Goal: Task Accomplishment & Management: Use online tool/utility

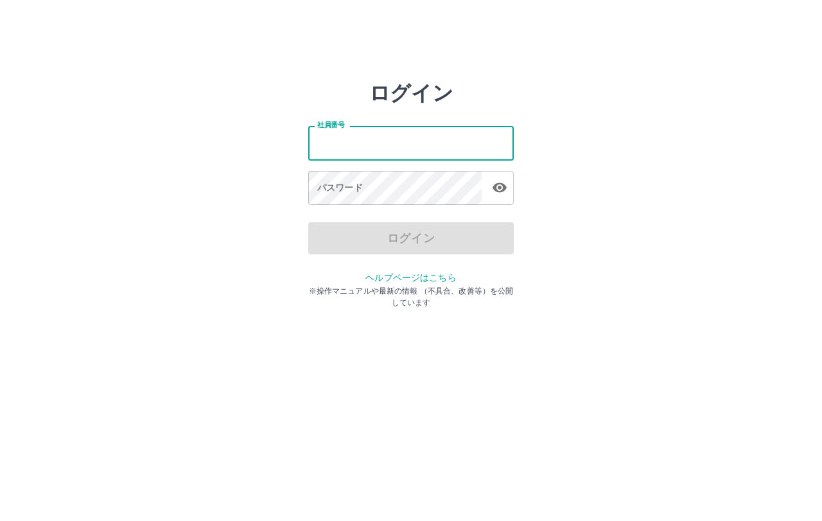
click at [346, 149] on input "社員番号" at bounding box center [410, 143] width 205 height 34
type input "*******"
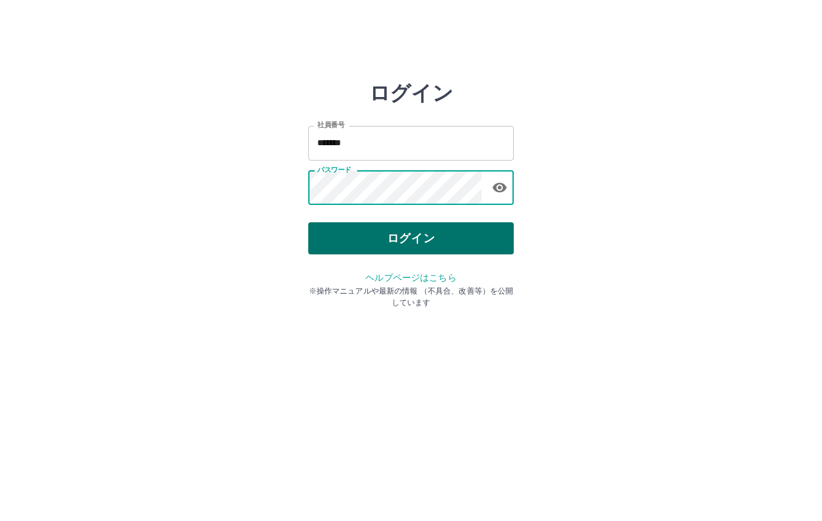
click at [379, 232] on button "ログイン" at bounding box center [410, 238] width 205 height 32
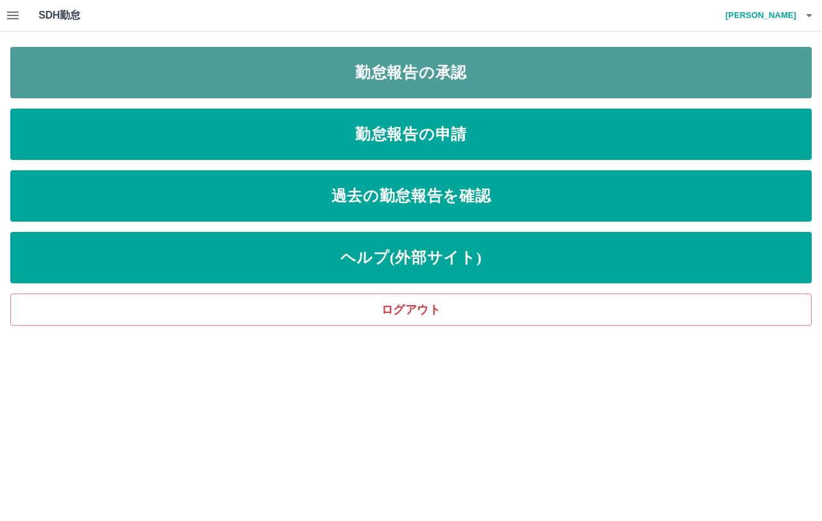
click at [412, 69] on link "勤怠報告の承認" at bounding box center [410, 72] width 801 height 51
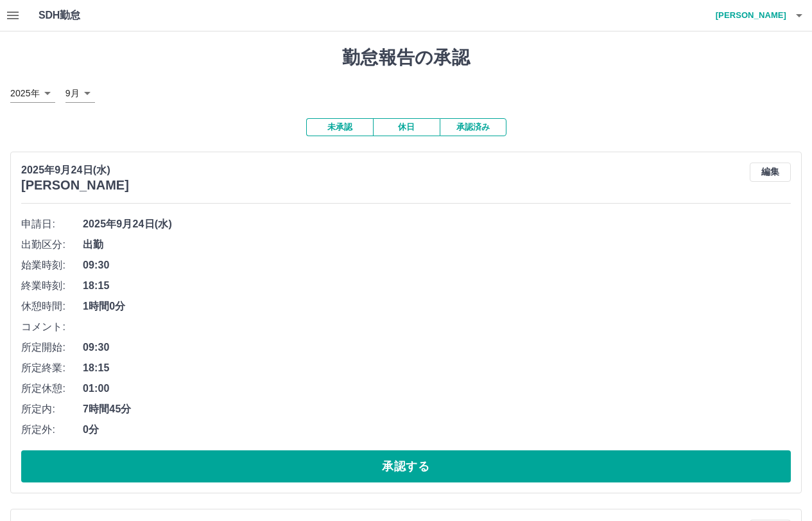
click at [18, 17] on icon "button" at bounding box center [12, 15] width 15 height 15
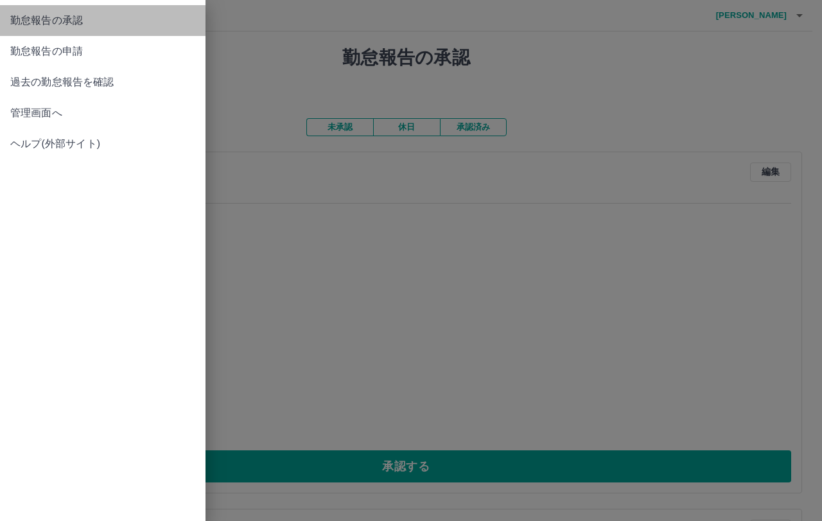
click at [21, 23] on span "勤怠報告の承認" at bounding box center [102, 20] width 185 height 15
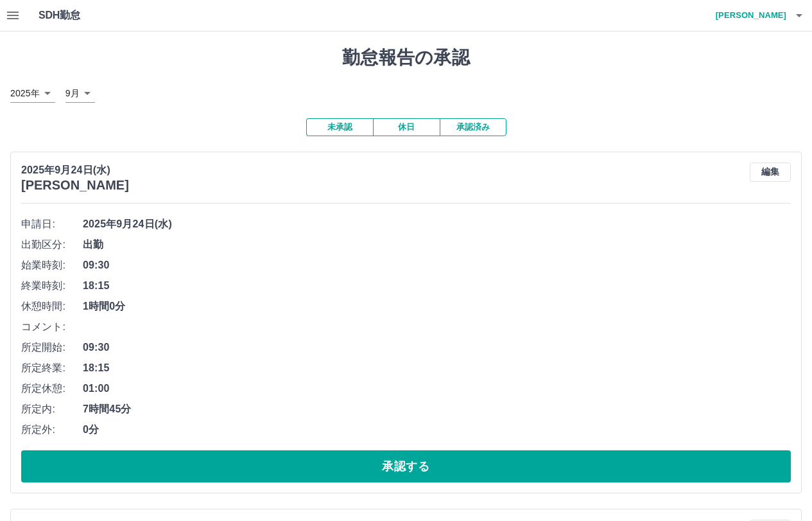
click at [402, 130] on button "休日" at bounding box center [406, 127] width 67 height 18
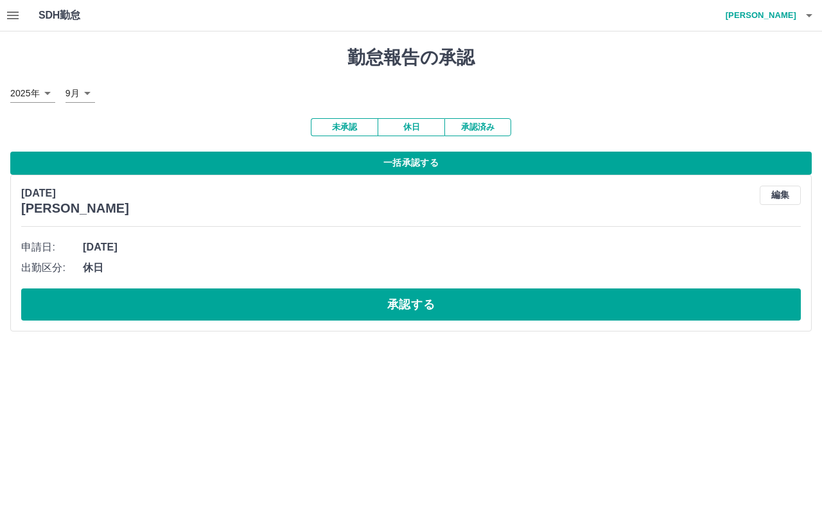
click at [354, 130] on button "未承認" at bounding box center [344, 127] width 67 height 18
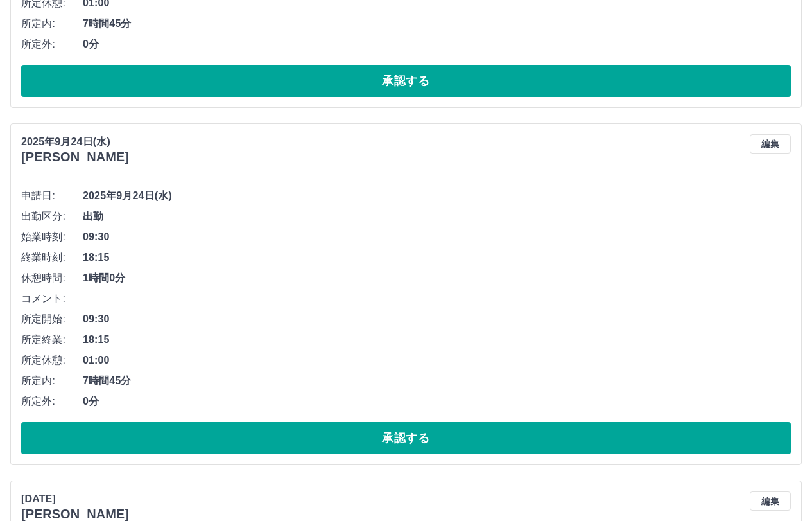
scroll to position [257, 0]
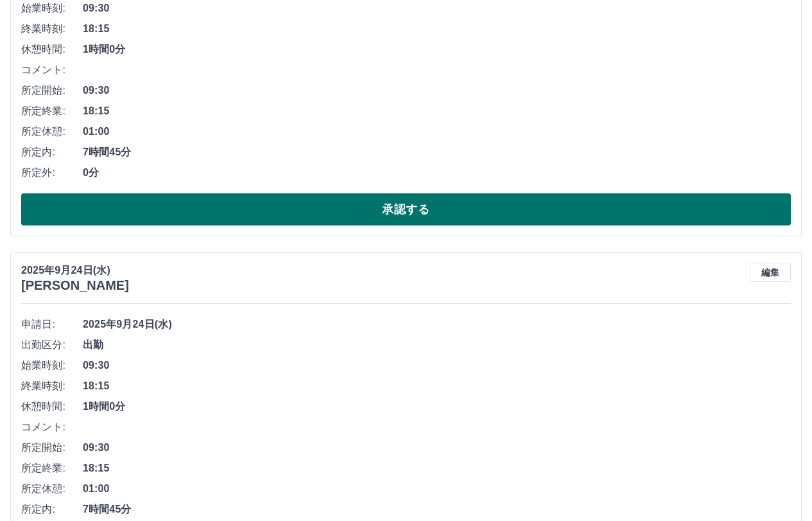
click at [424, 206] on button "承認する" at bounding box center [406, 209] width 770 height 32
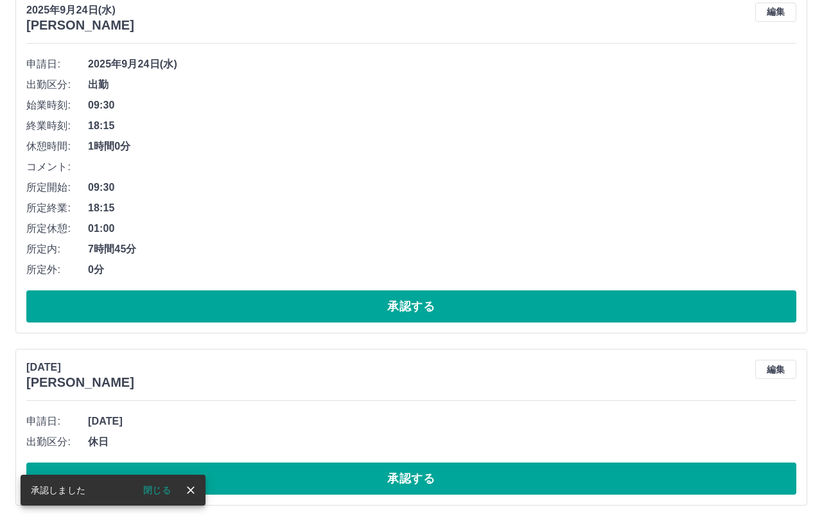
scroll to position [0, 0]
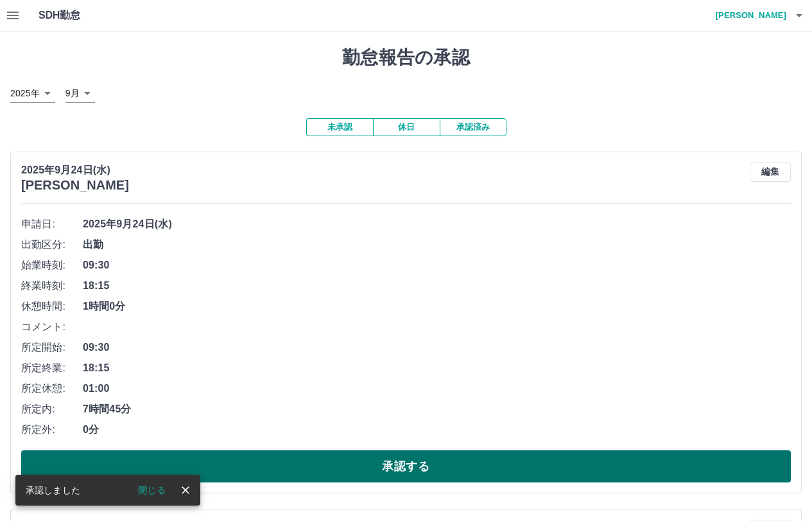
click at [376, 462] on button "承認する" at bounding box center [406, 466] width 770 height 32
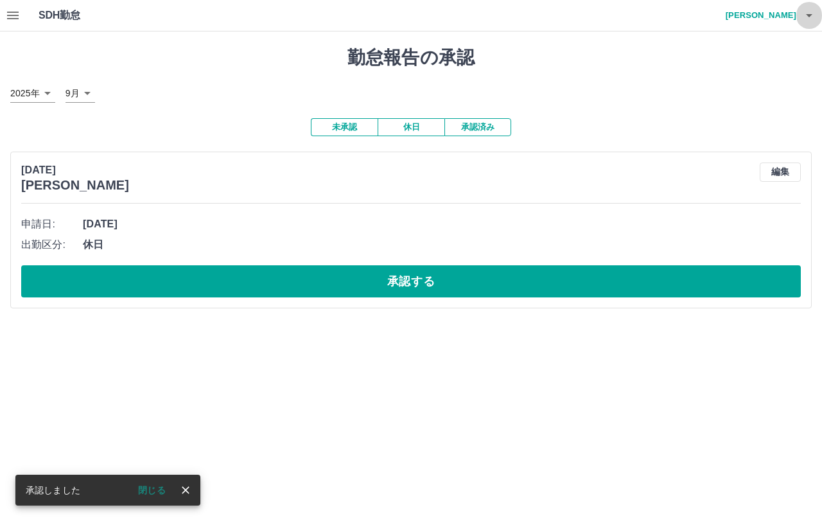
click at [810, 14] on icon "button" at bounding box center [809, 15] width 6 height 3
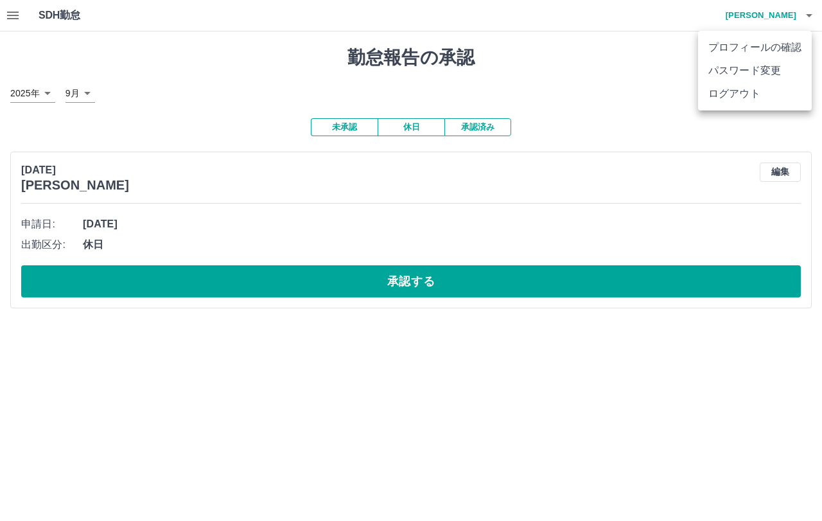
click at [739, 92] on li "ログアウト" at bounding box center [755, 93] width 114 height 23
